Goal: Task Accomplishment & Management: Manage account settings

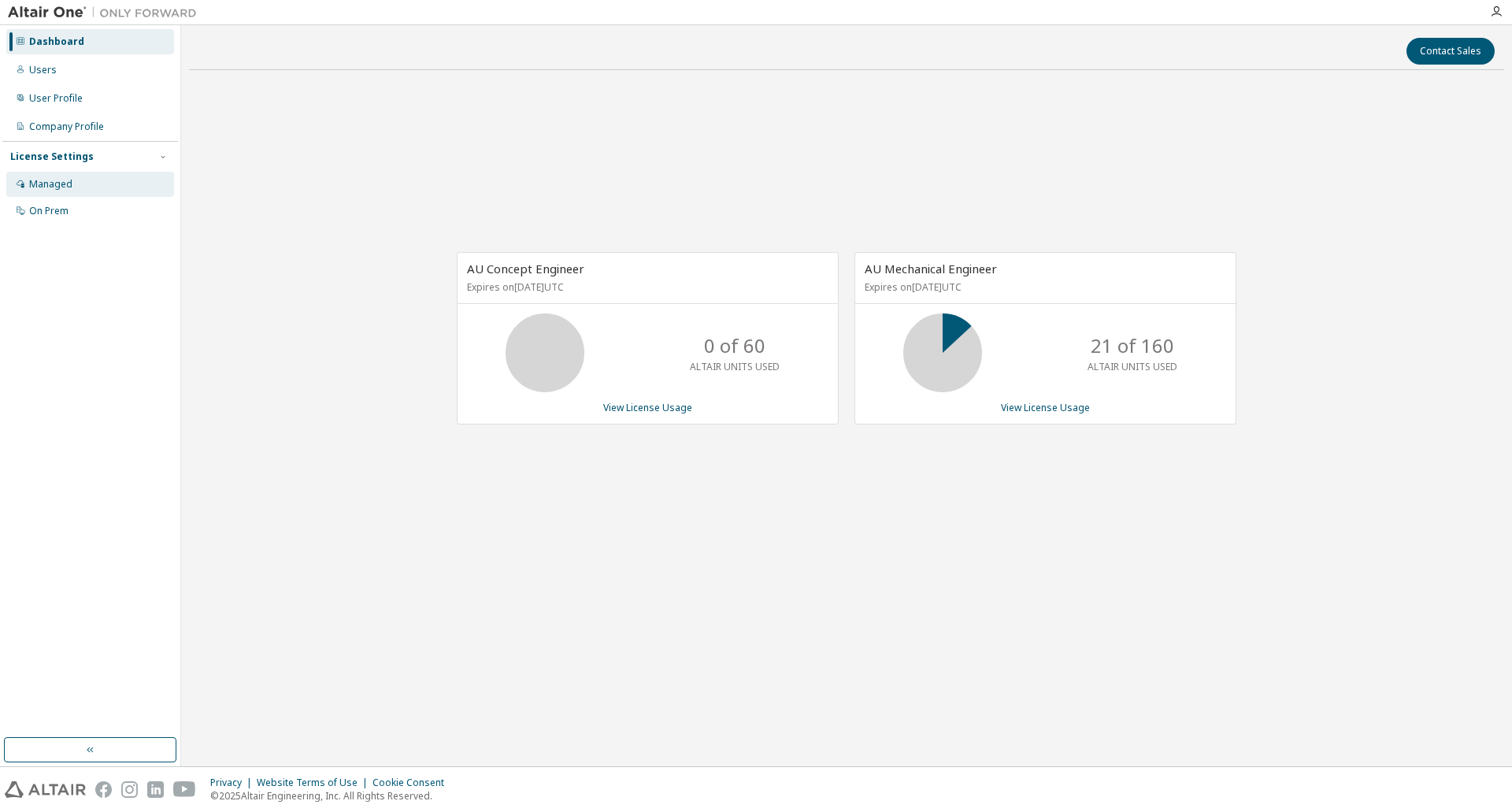
click at [31, 189] on div "Managed" at bounding box center [50, 184] width 43 height 12
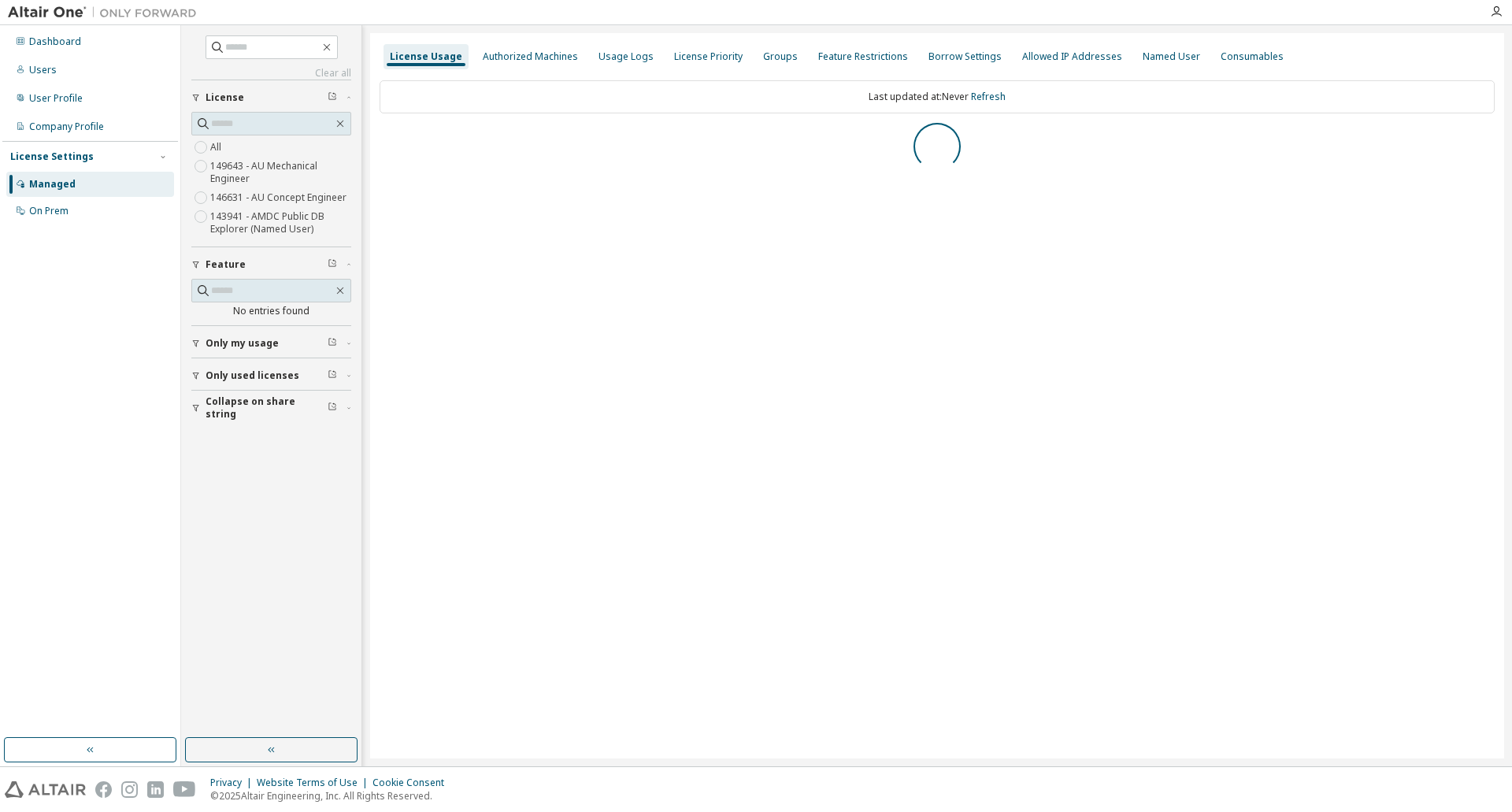
click at [238, 383] on button "Only used licenses" at bounding box center [271, 376] width 160 height 34
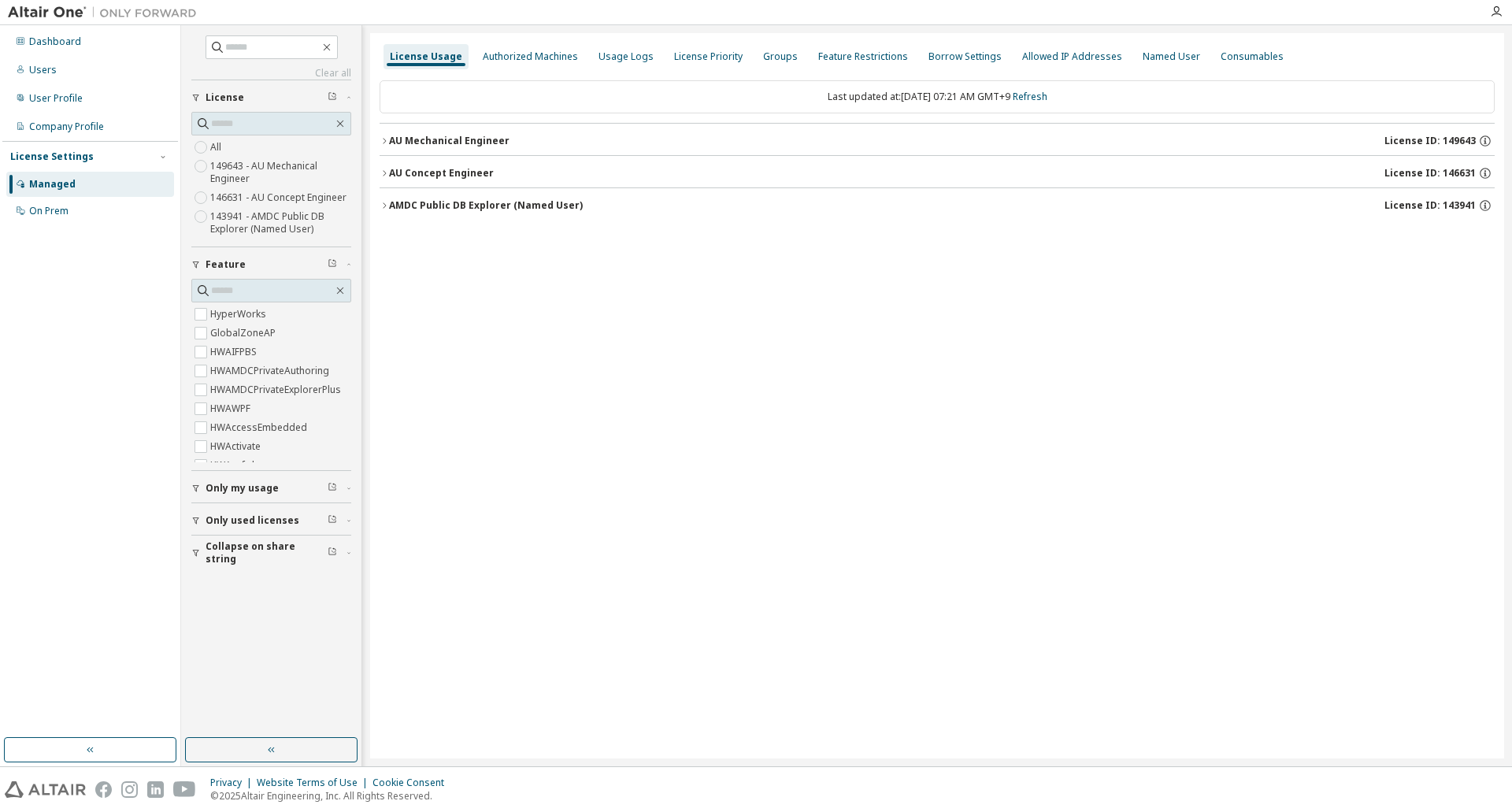
click at [219, 519] on span "Only used licenses" at bounding box center [253, 520] width 94 height 12
click at [384, 175] on icon "button" at bounding box center [384, 173] width 10 height 10
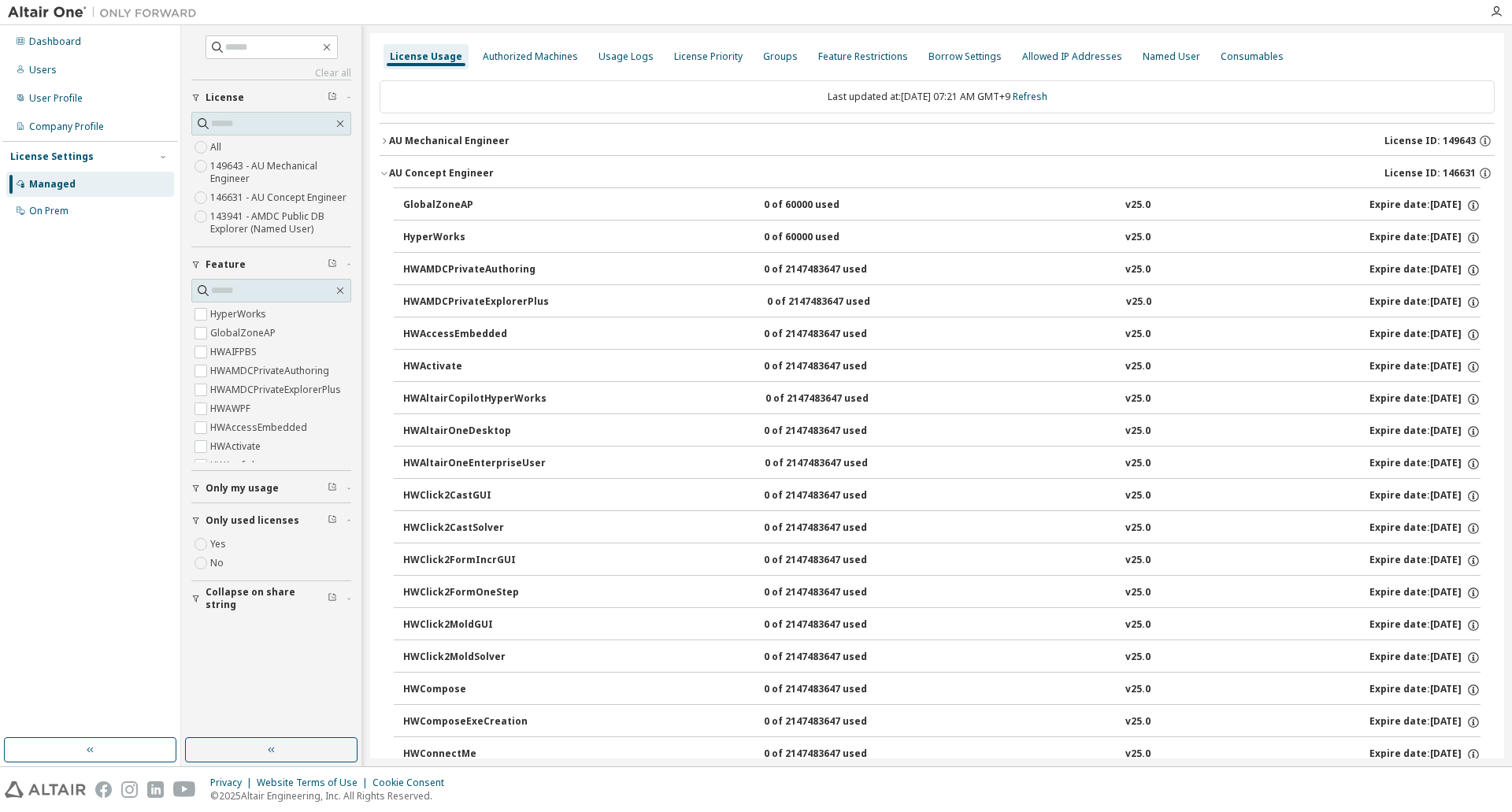
click at [385, 176] on icon "button" at bounding box center [384, 173] width 10 height 10
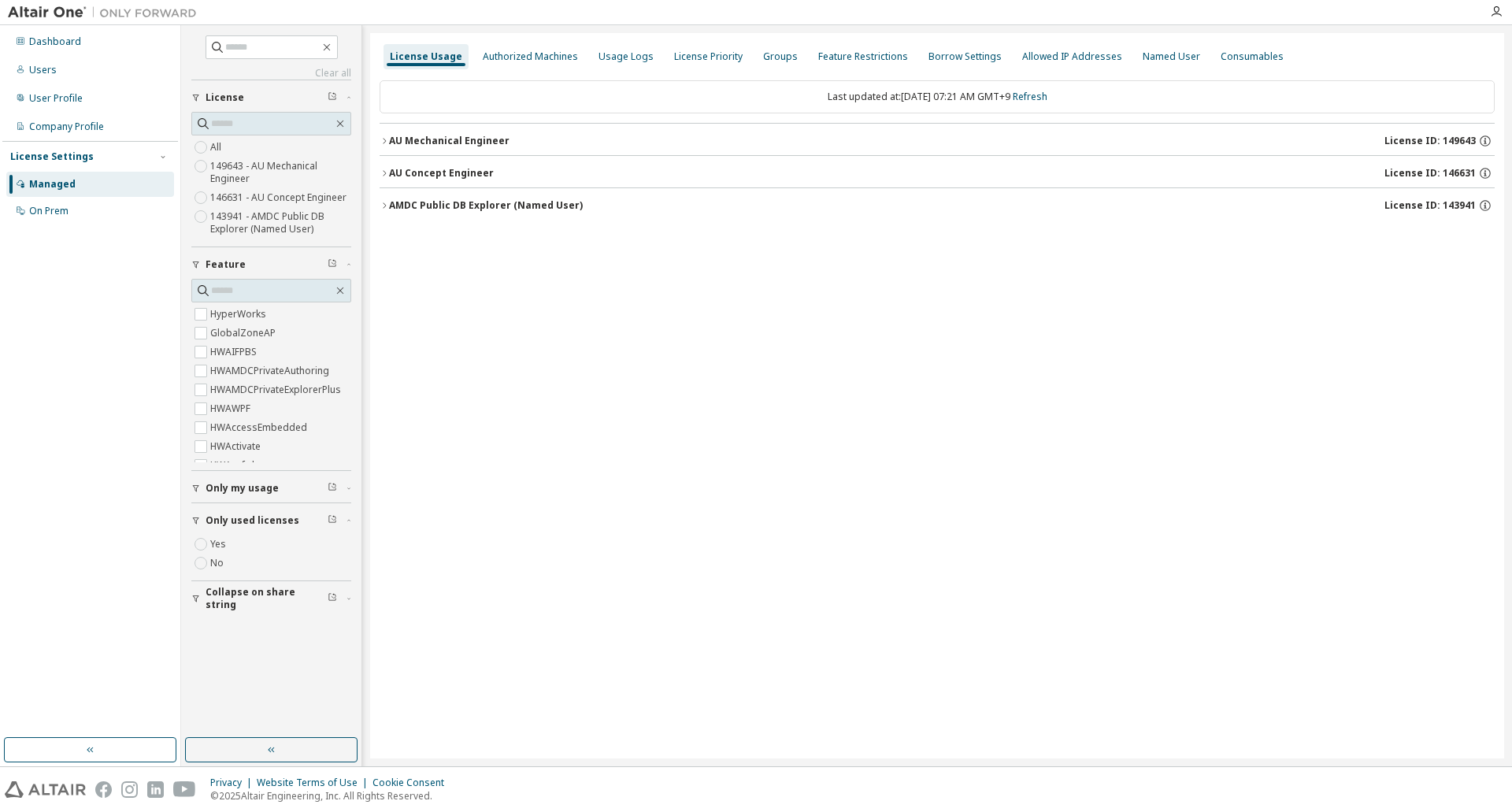
click at [380, 207] on icon "button" at bounding box center [384, 205] width 10 height 10
click at [389, 140] on div "AU Mechanical Engineer" at bounding box center [449, 140] width 120 height 12
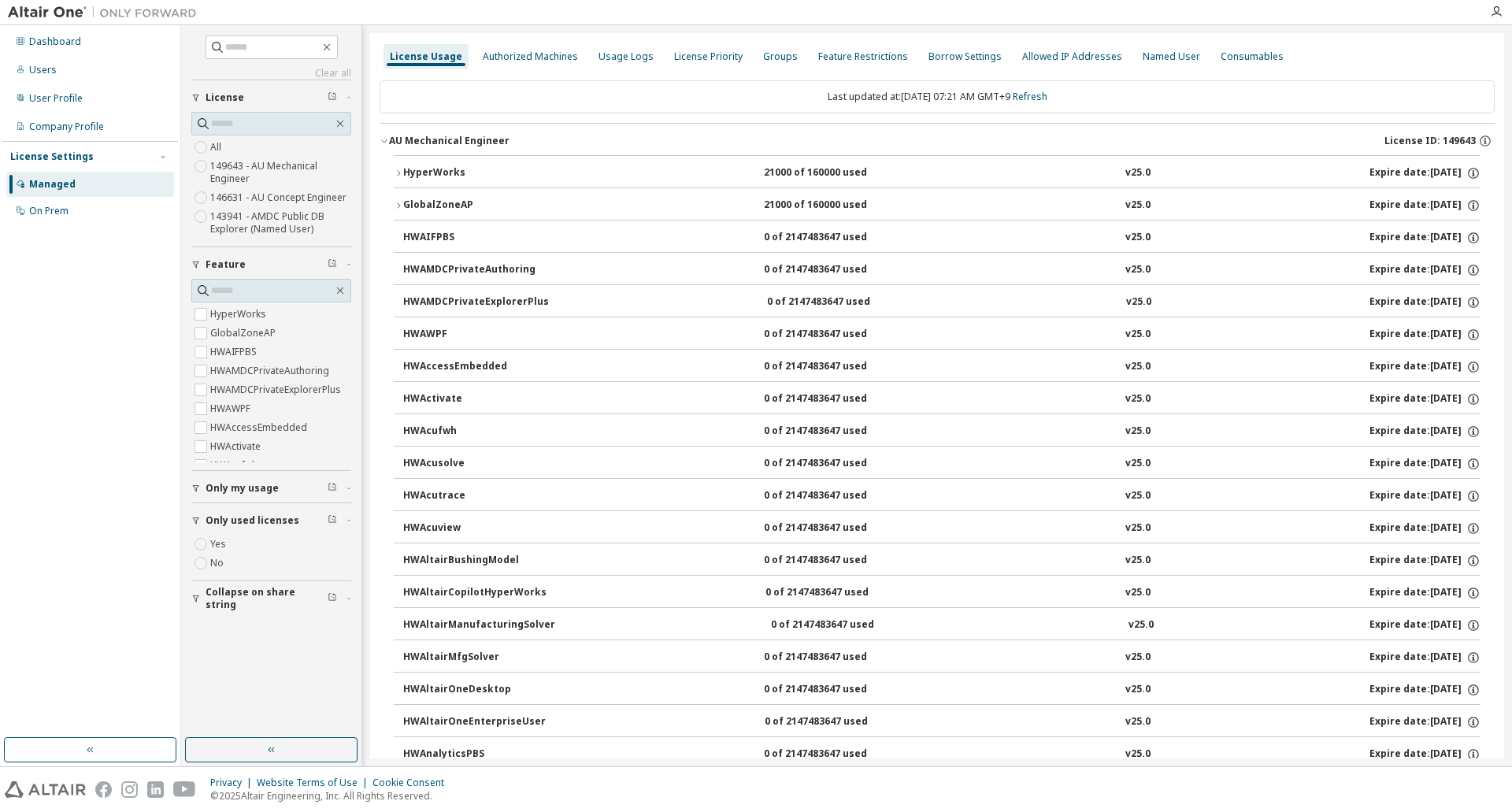
click at [382, 146] on button "AU Mechanical Engineer License ID: 149643" at bounding box center [938, 140] width 1115 height 34
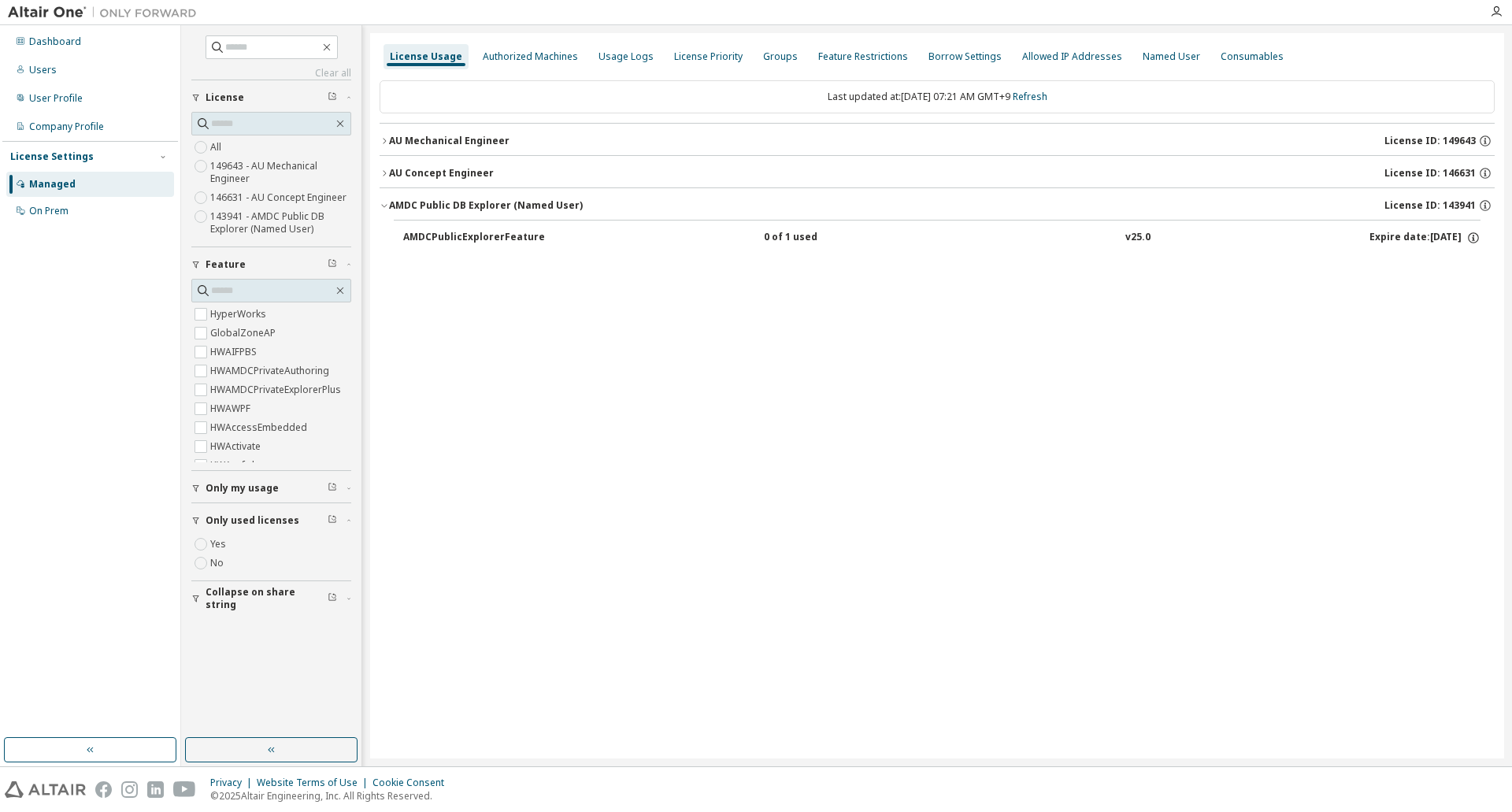
click at [388, 178] on icon "button" at bounding box center [384, 173] width 10 height 10
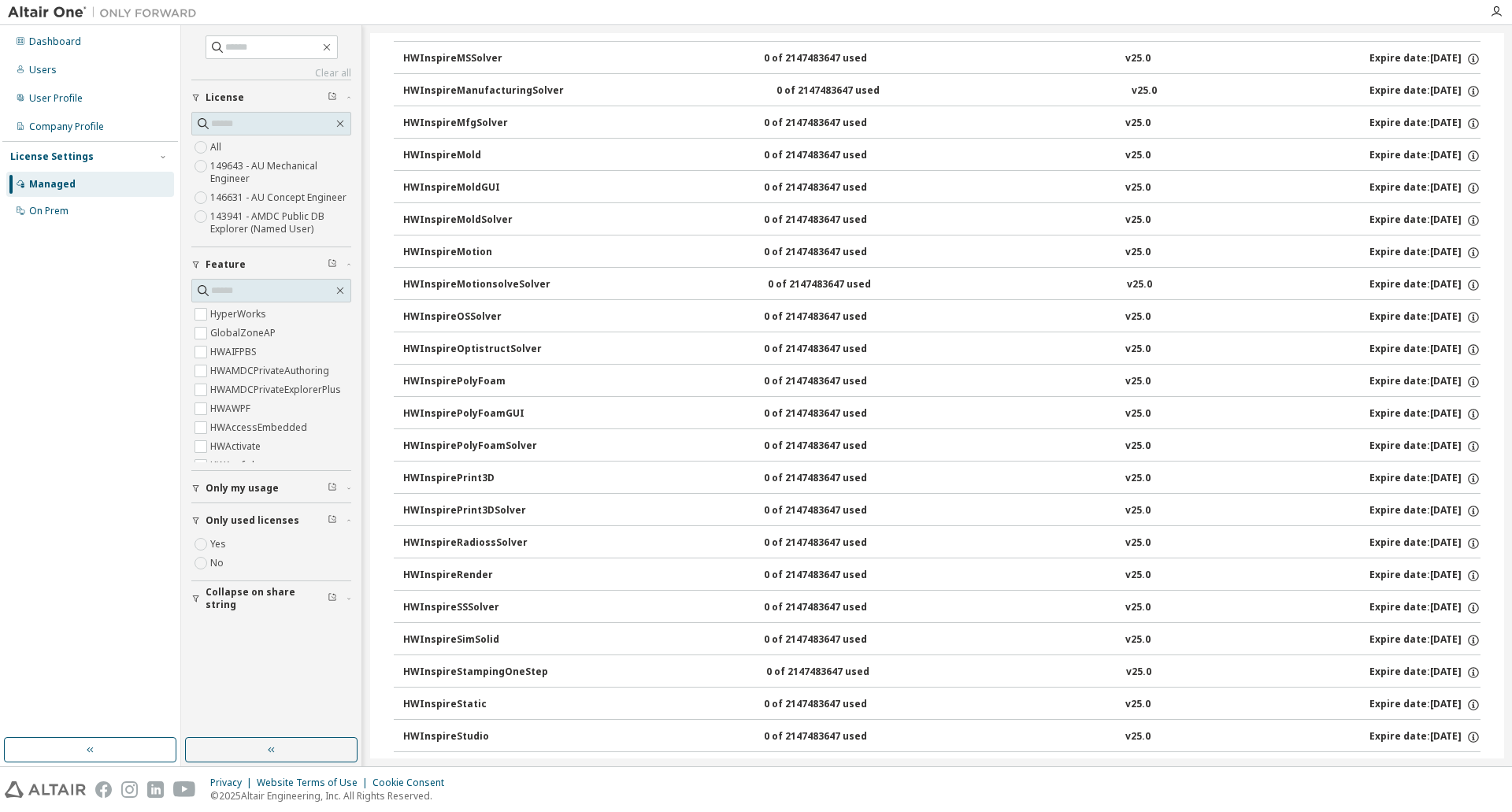
scroll to position [2402, 0]
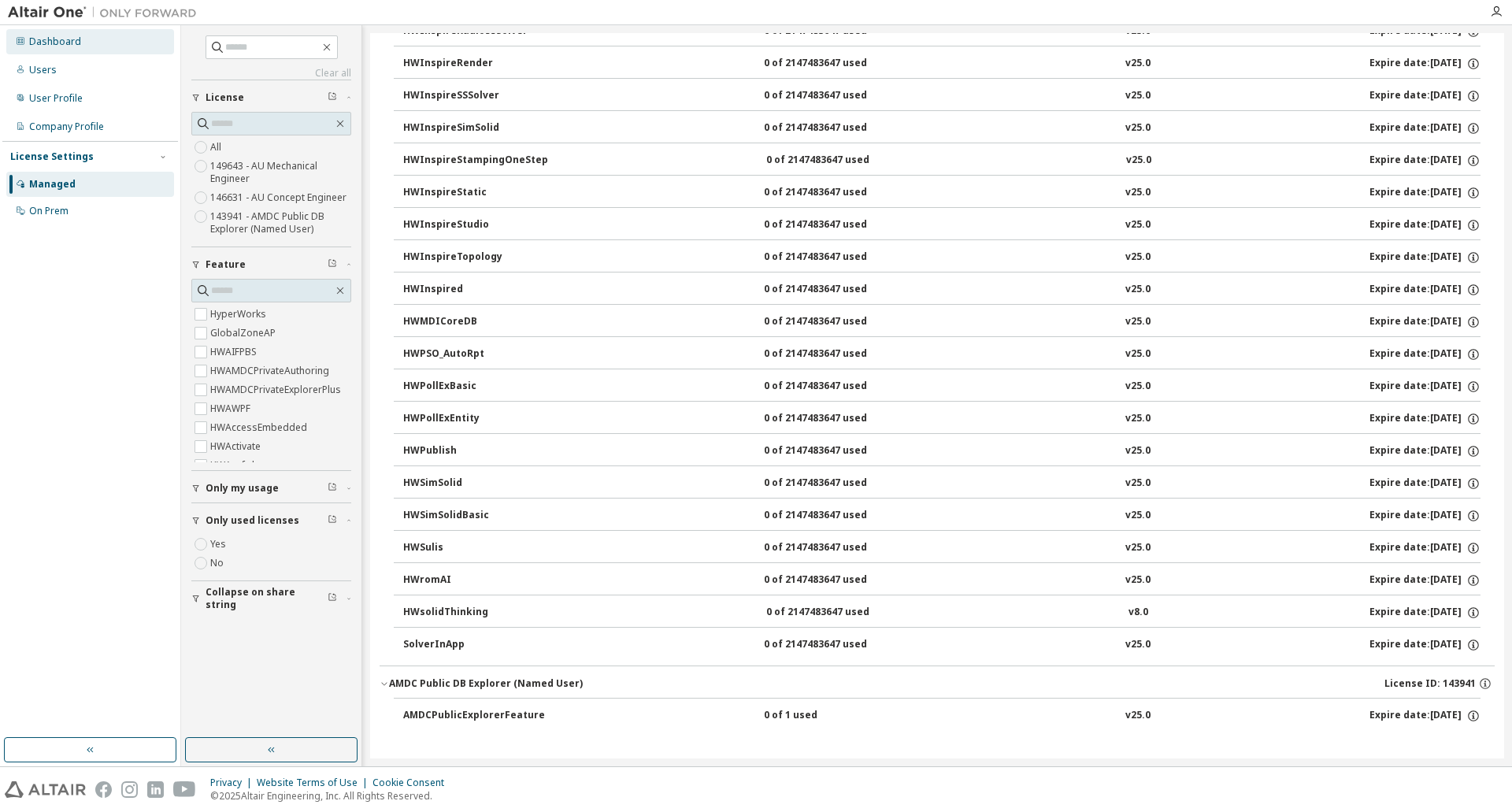
click at [72, 40] on div "Dashboard" at bounding box center [55, 42] width 52 height 12
